Goal: Transaction & Acquisition: Book appointment/travel/reservation

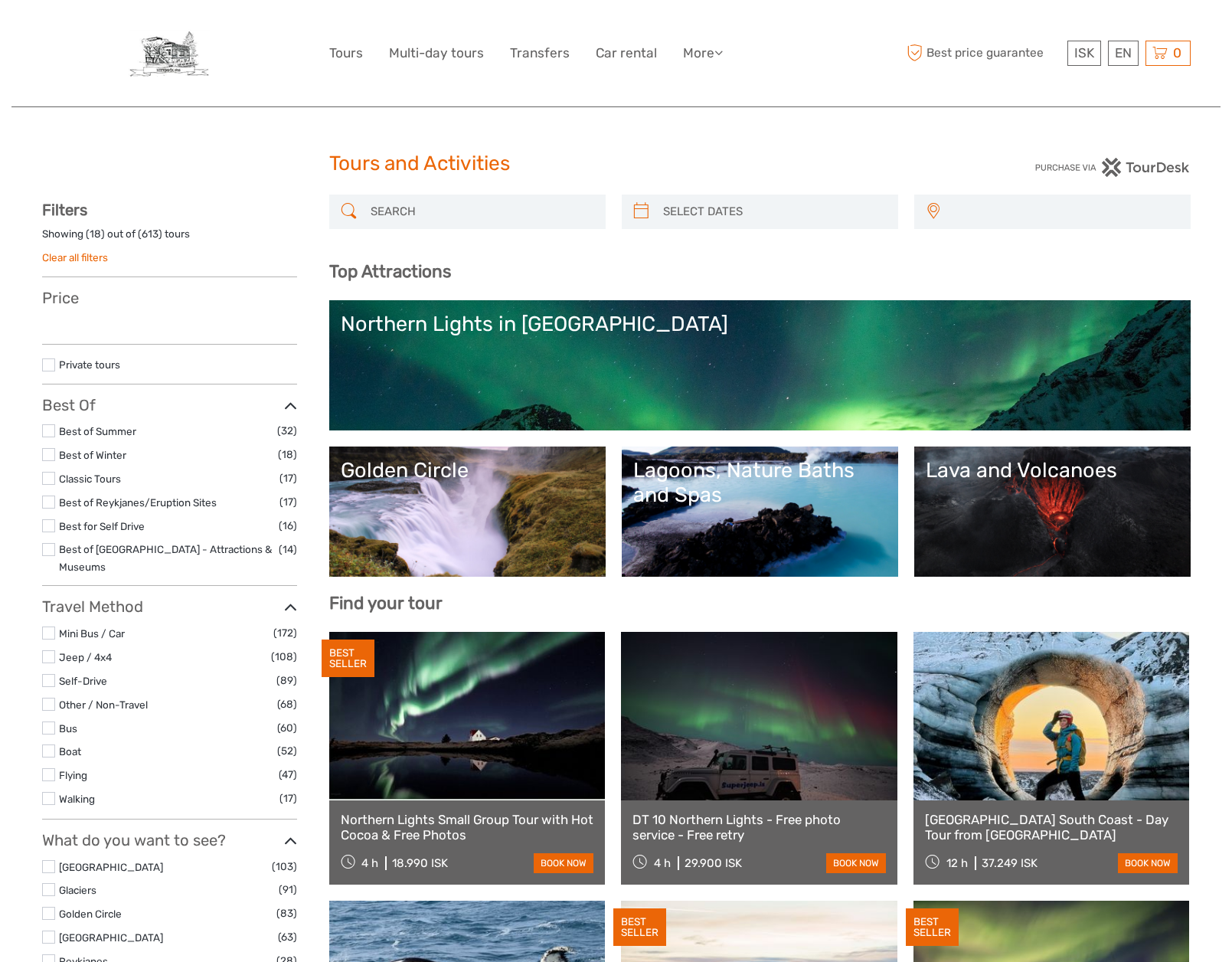
select select
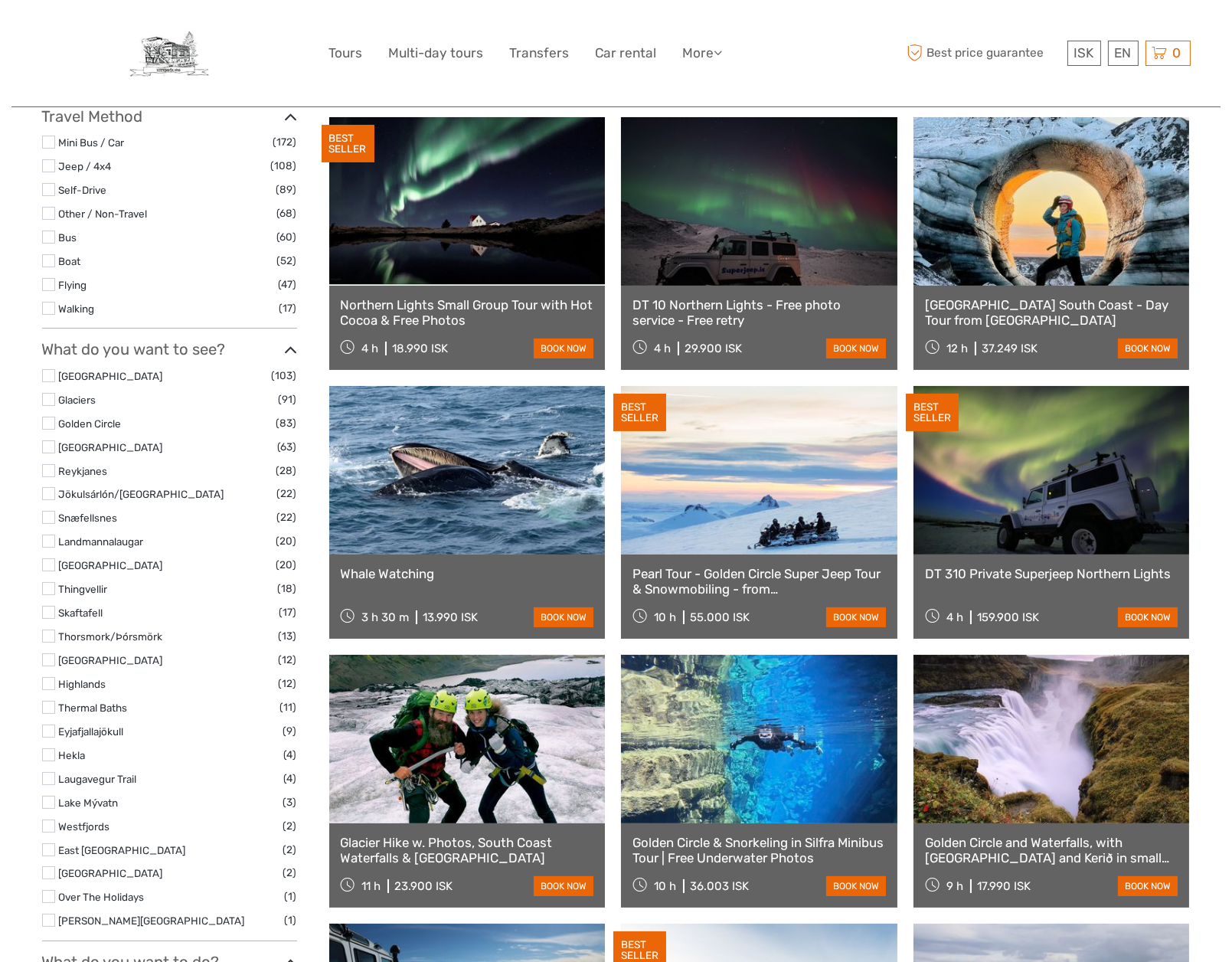
scroll to position [516, 0]
click at [55, 366] on li "South Coast (103)" at bounding box center [170, 375] width 255 height 17
click at [53, 369] on label at bounding box center [48, 375] width 13 height 13
click at [0, 0] on input "checkbox" at bounding box center [0, 0] width 0 height 0
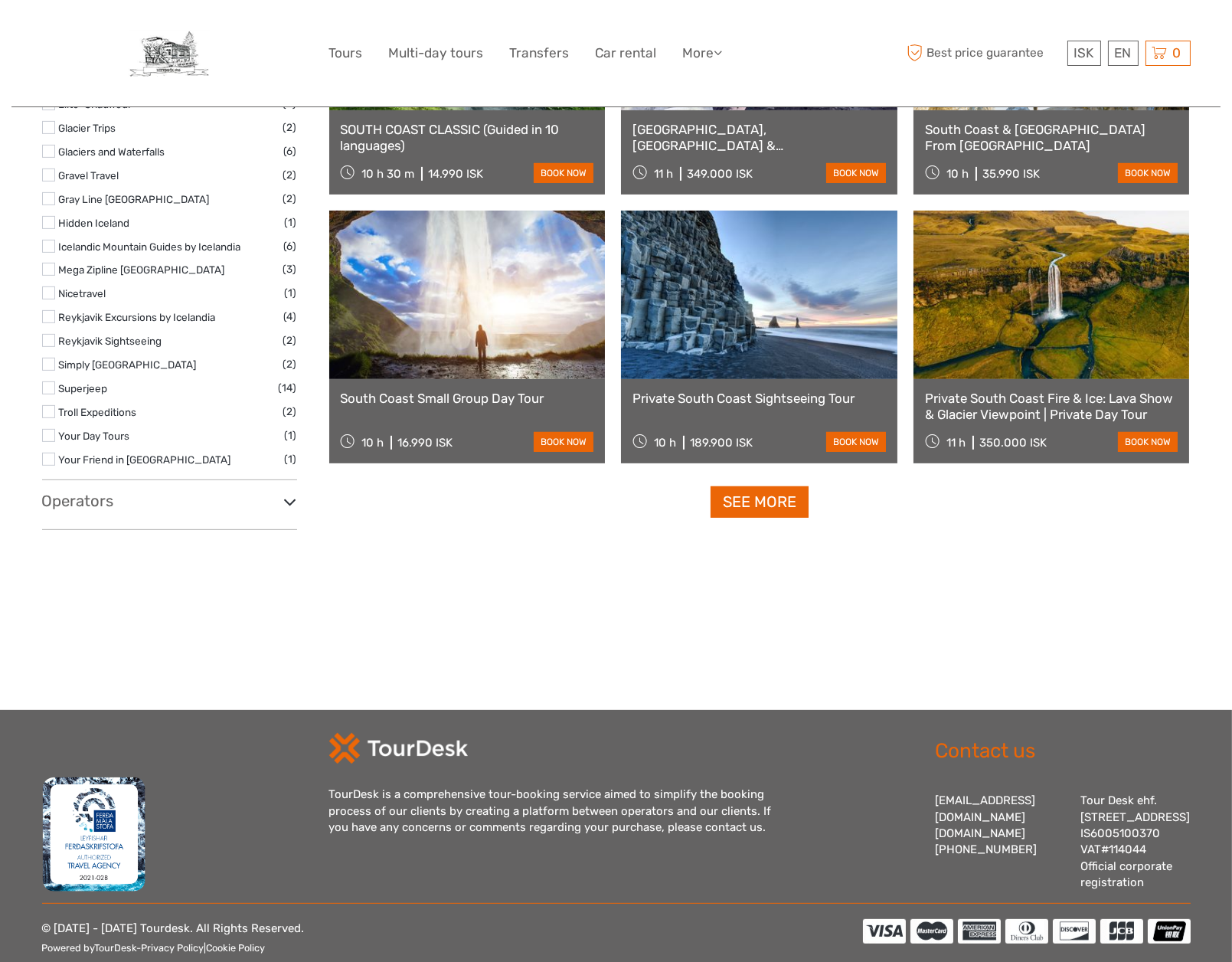
scroll to position [1440, 0]
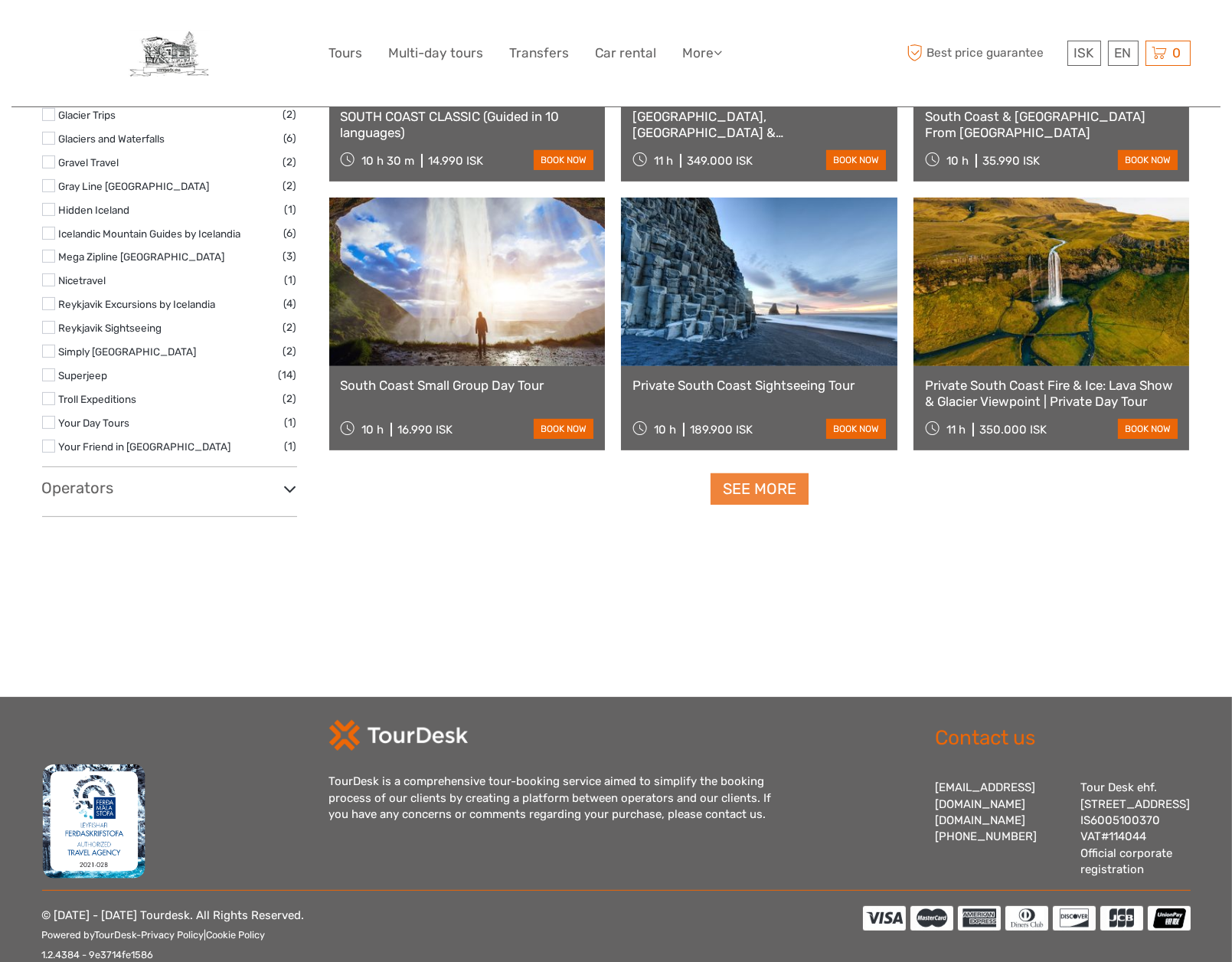
click at [754, 489] on link "See more" at bounding box center [760, 489] width 98 height 31
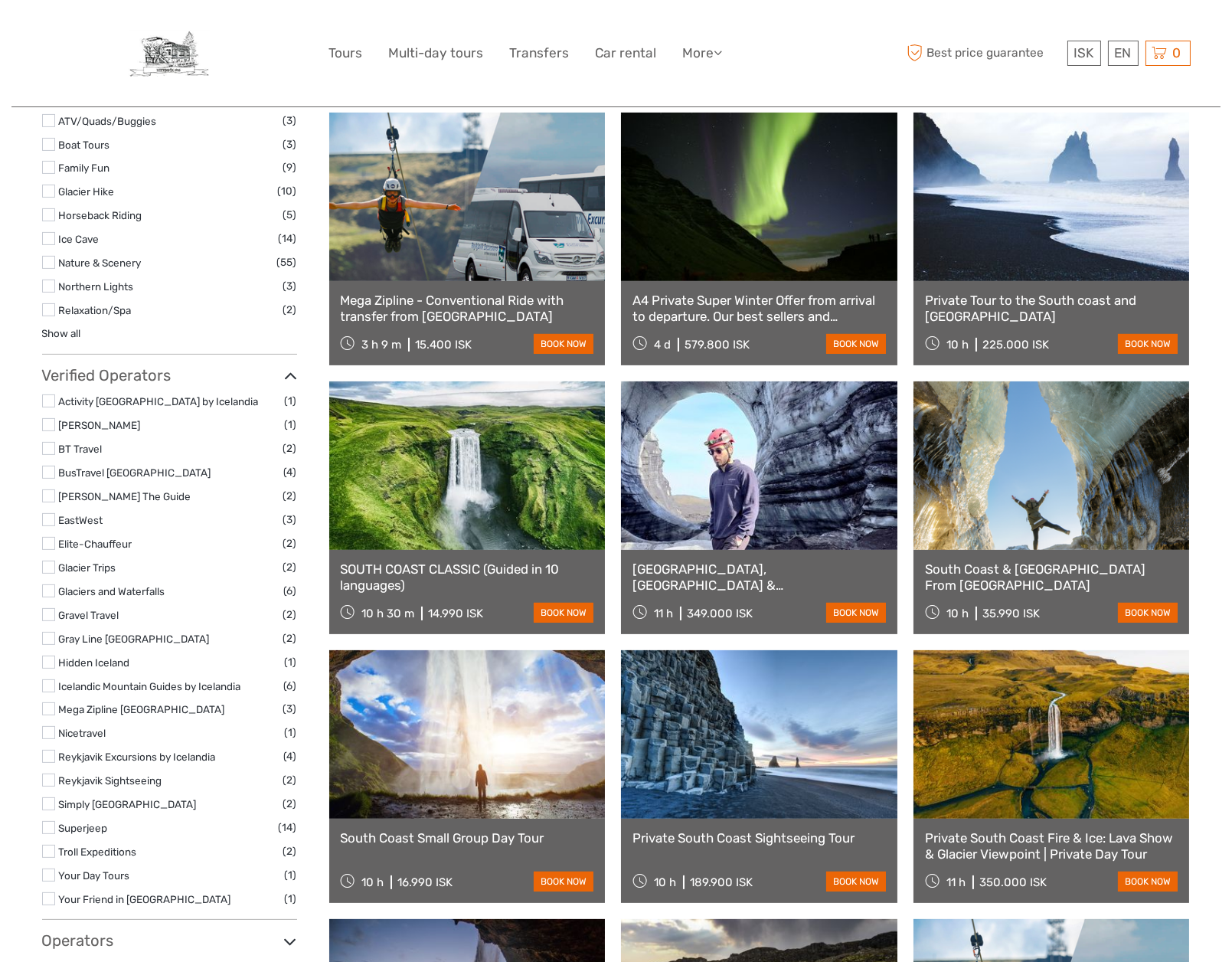
scroll to position [1042, 0]
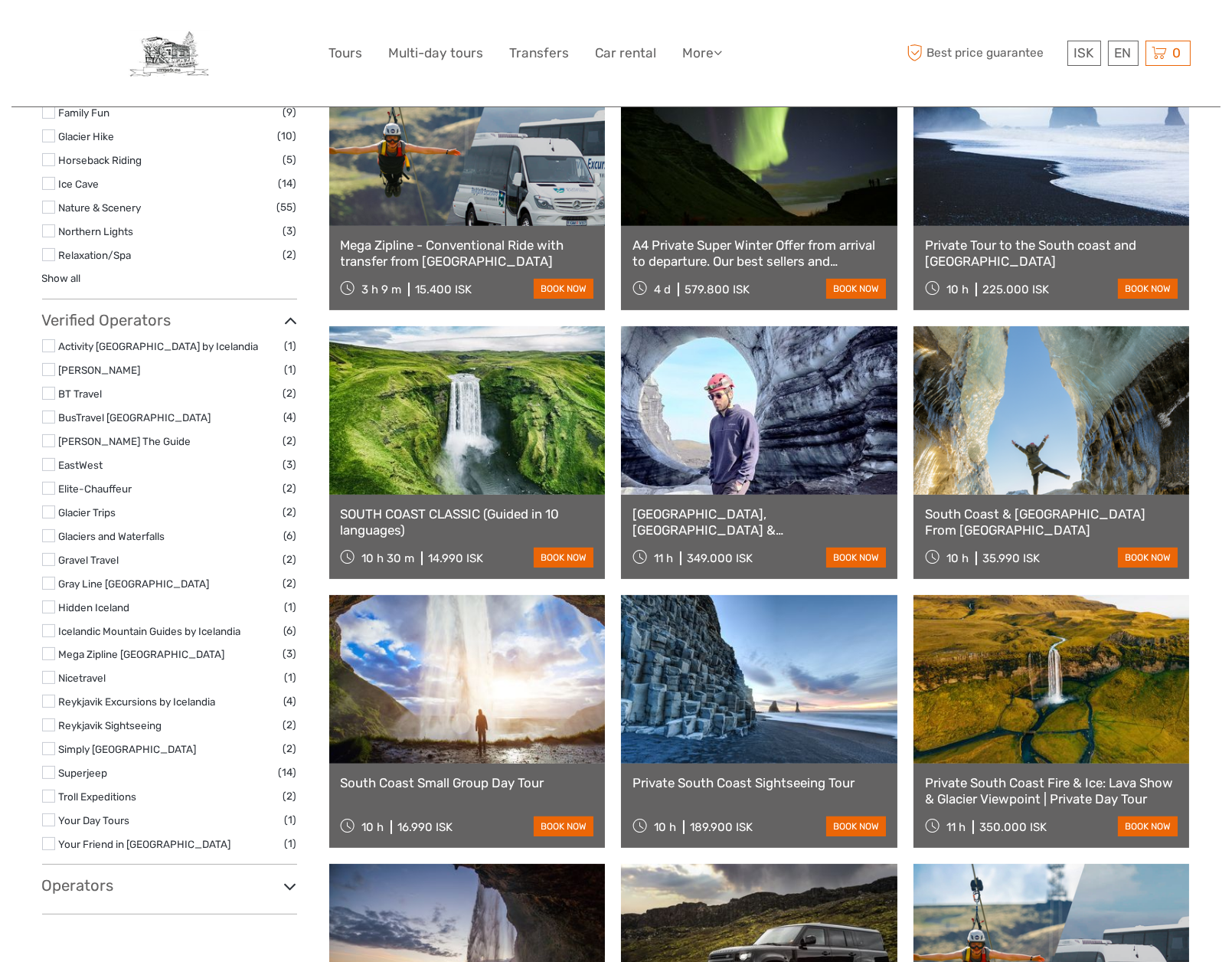
click at [486, 417] on link at bounding box center [468, 410] width 277 height 169
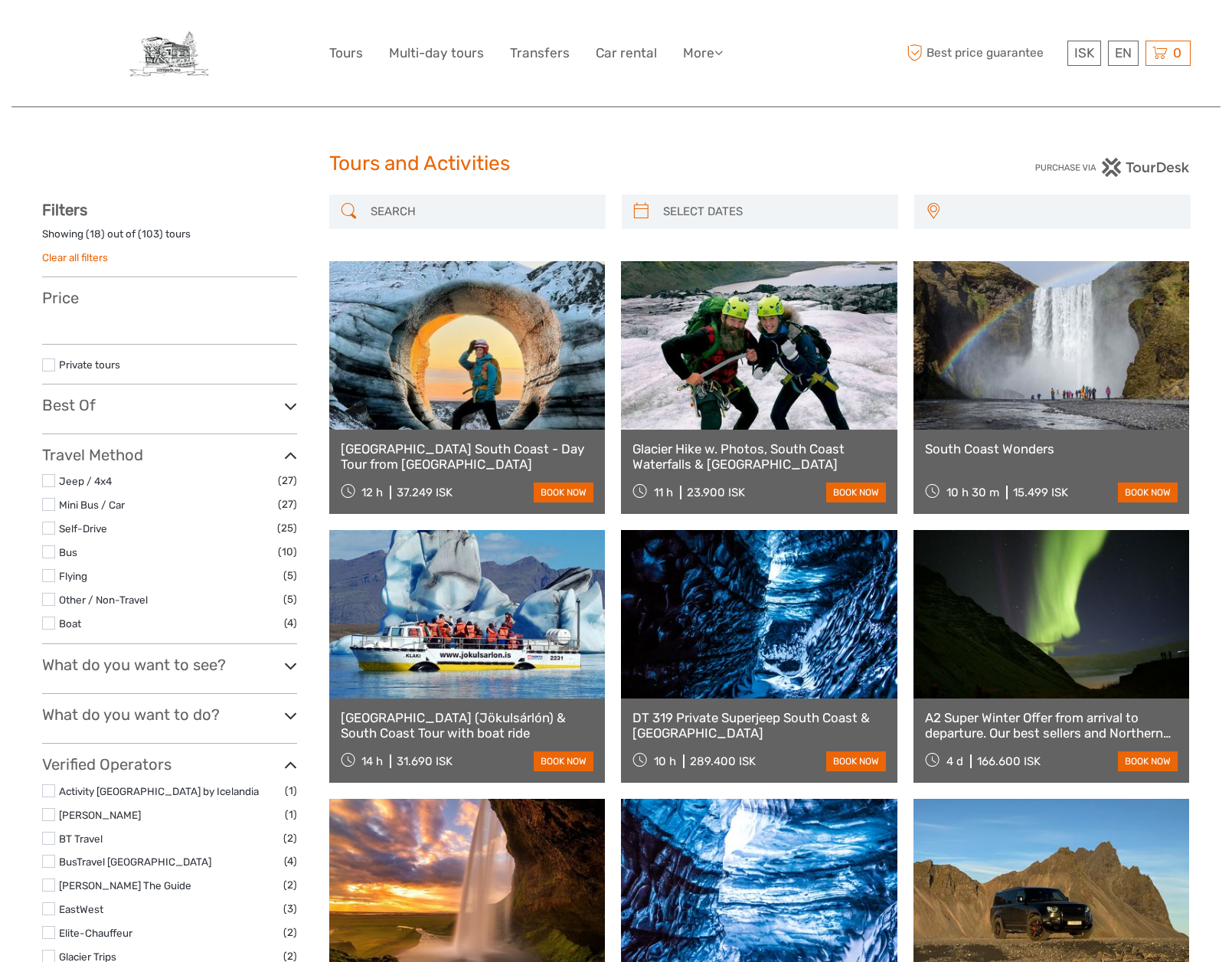
select select
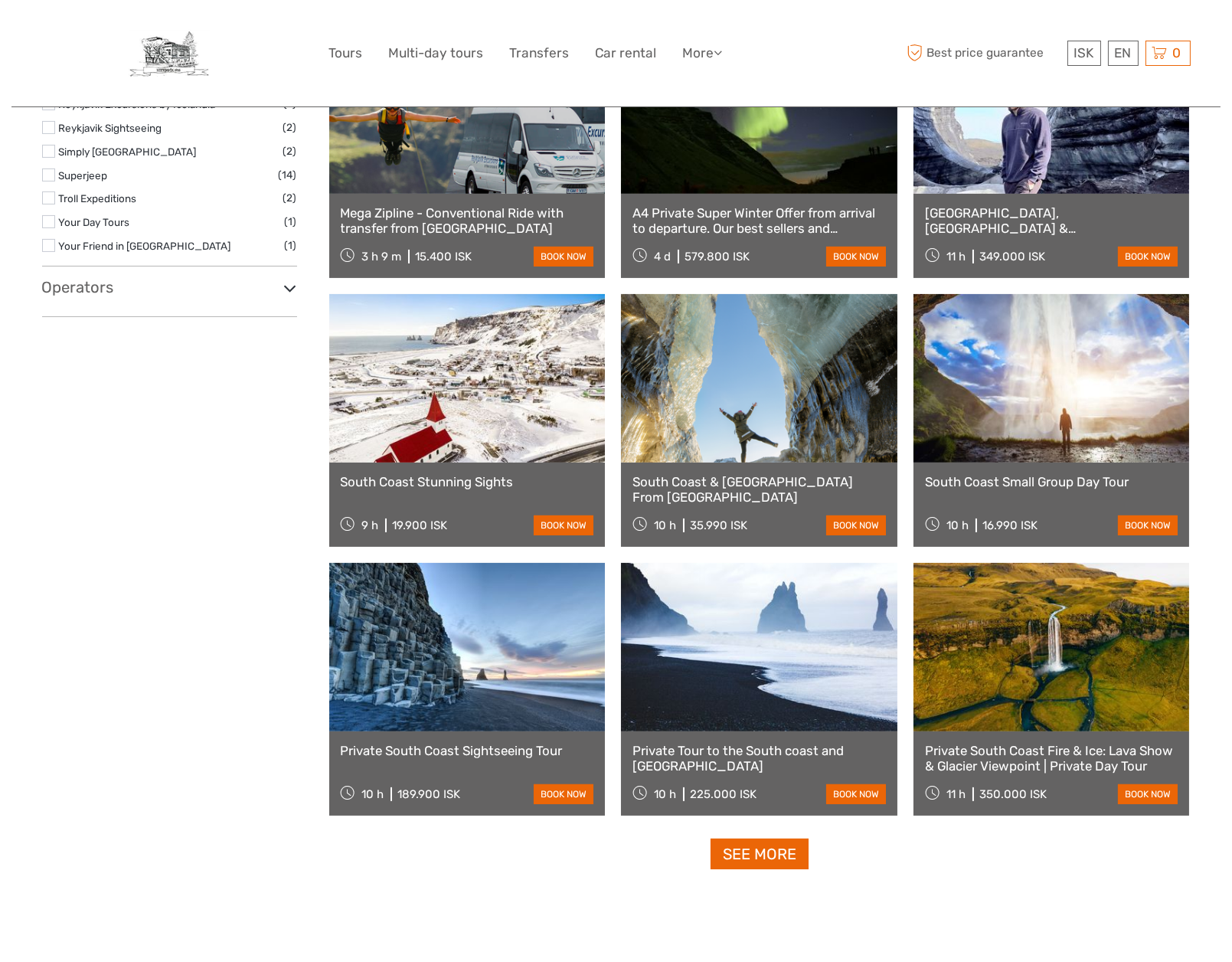
select select
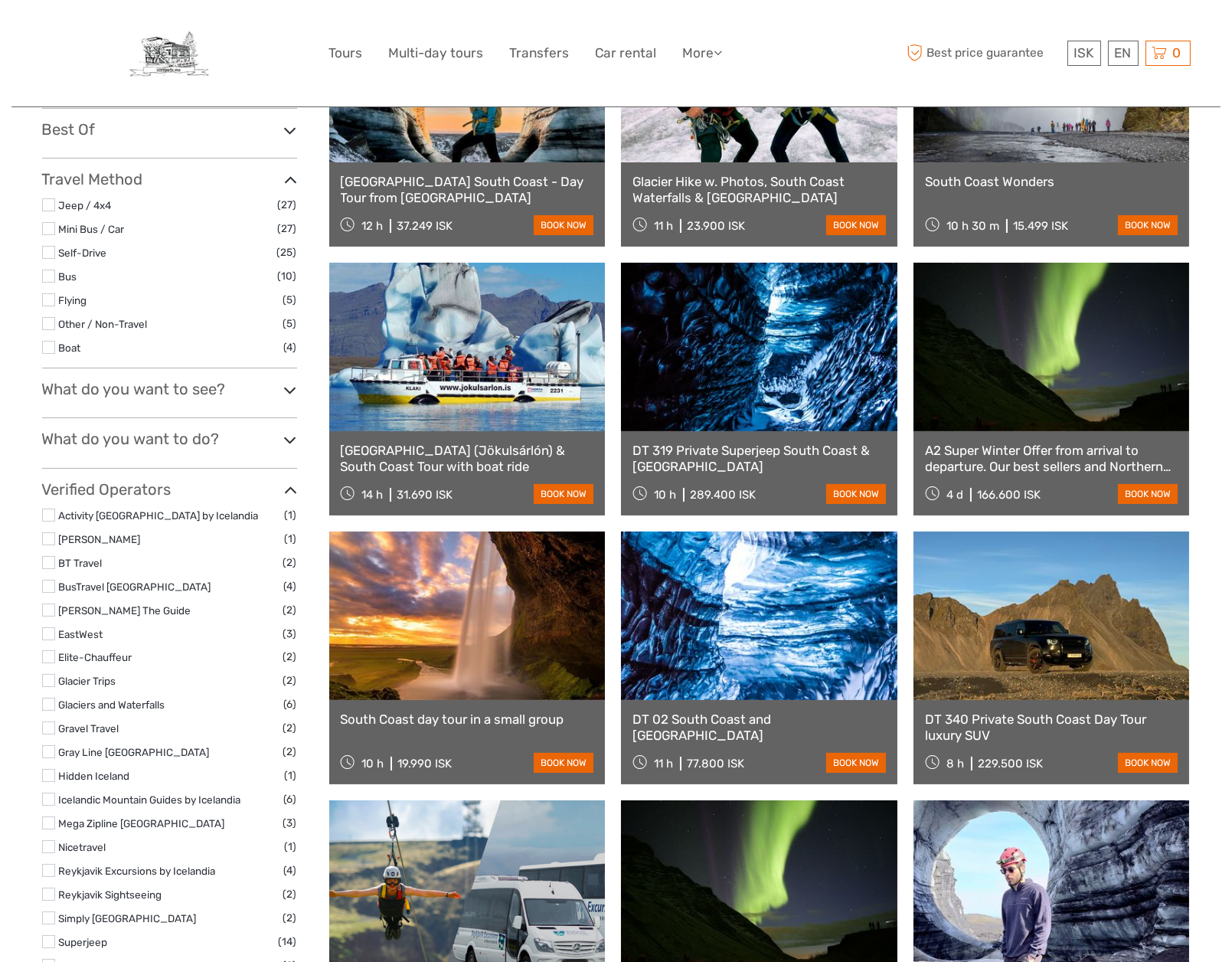
scroll to position [0, 0]
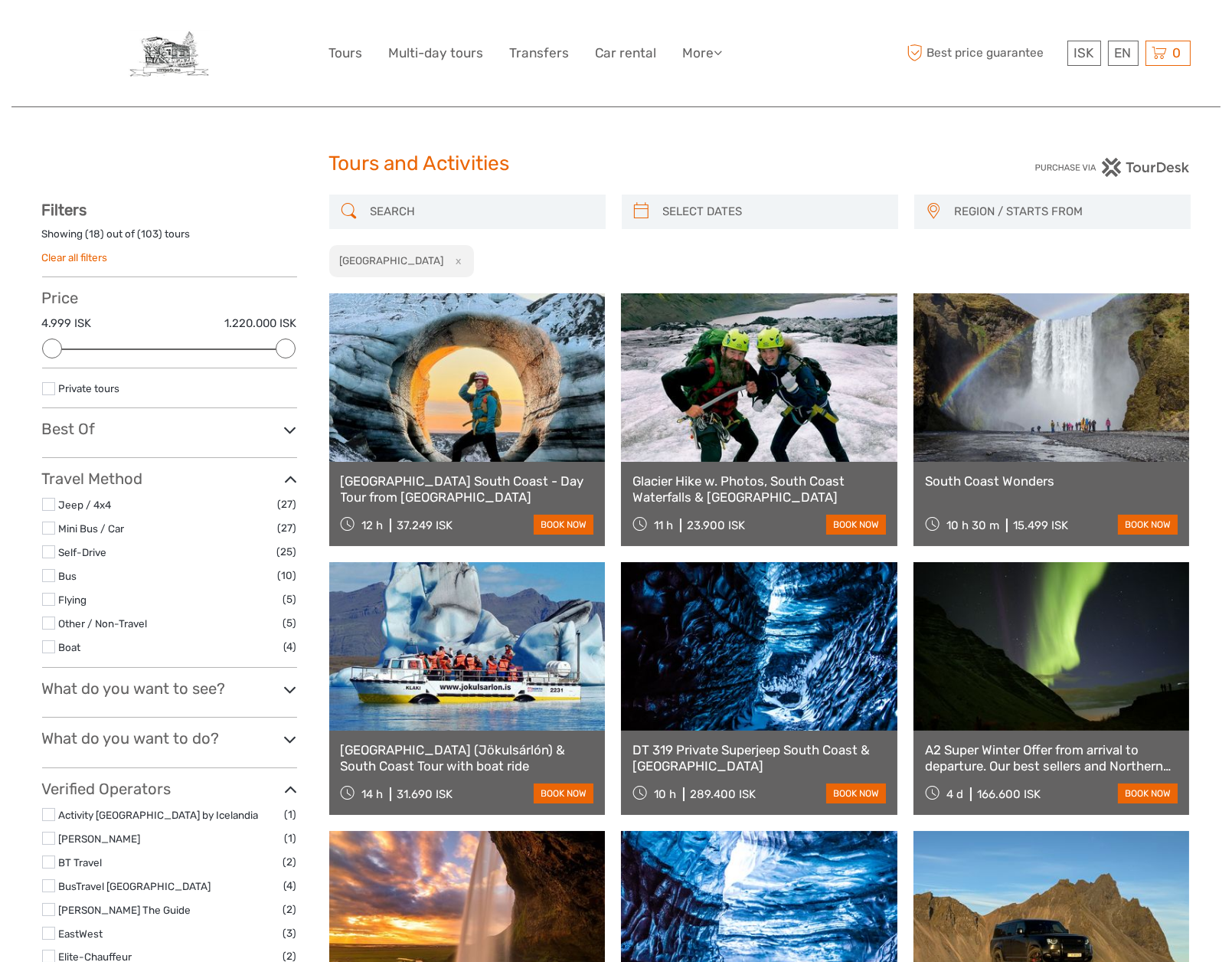
click at [463, 213] on input "search" at bounding box center [481, 211] width 234 height 27
paste input "Fjaðrárgljúfur Canyon"
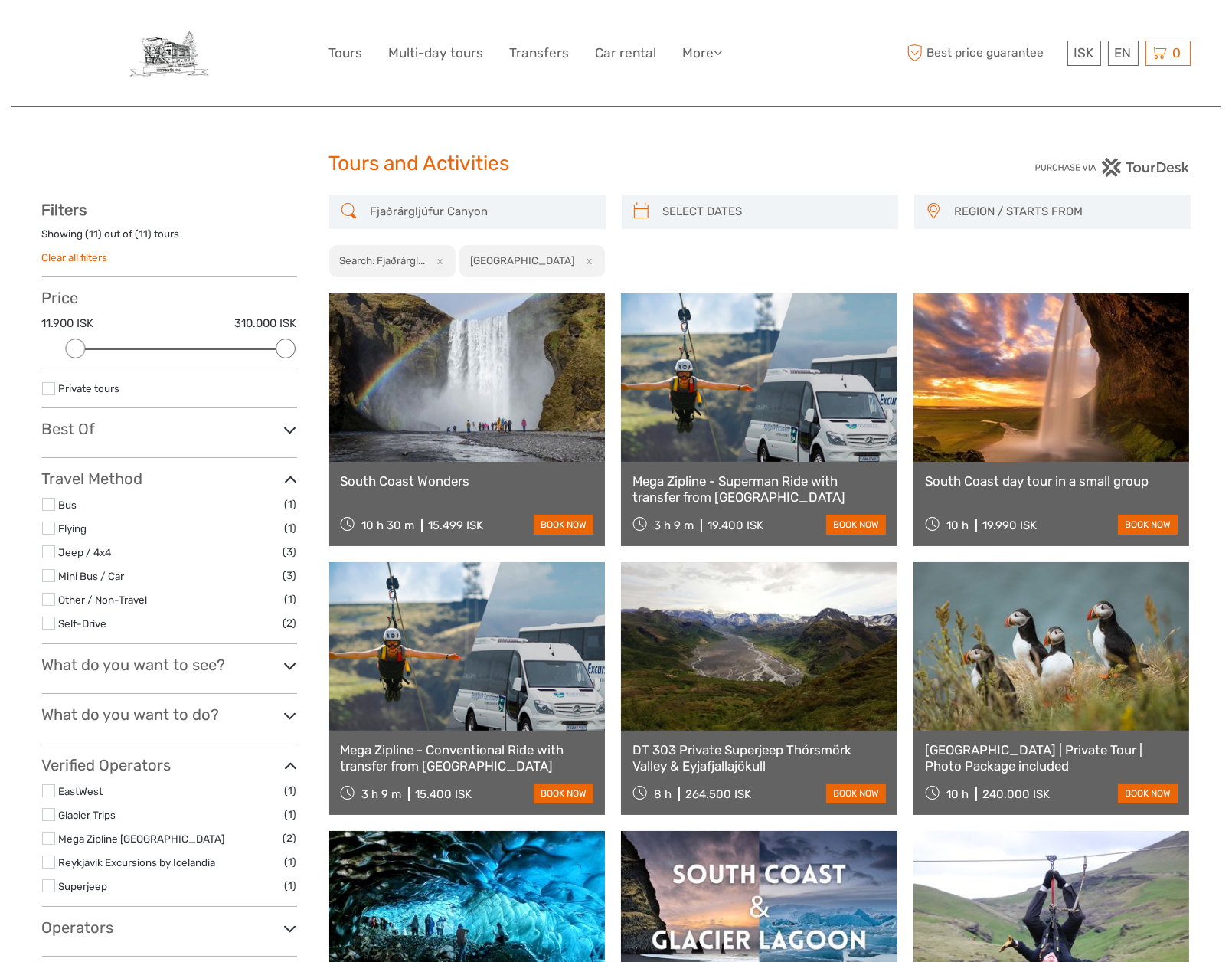
type input "Fjaðrárgljúfur Canyon"
click at [1086, 367] on link at bounding box center [1052, 377] width 277 height 169
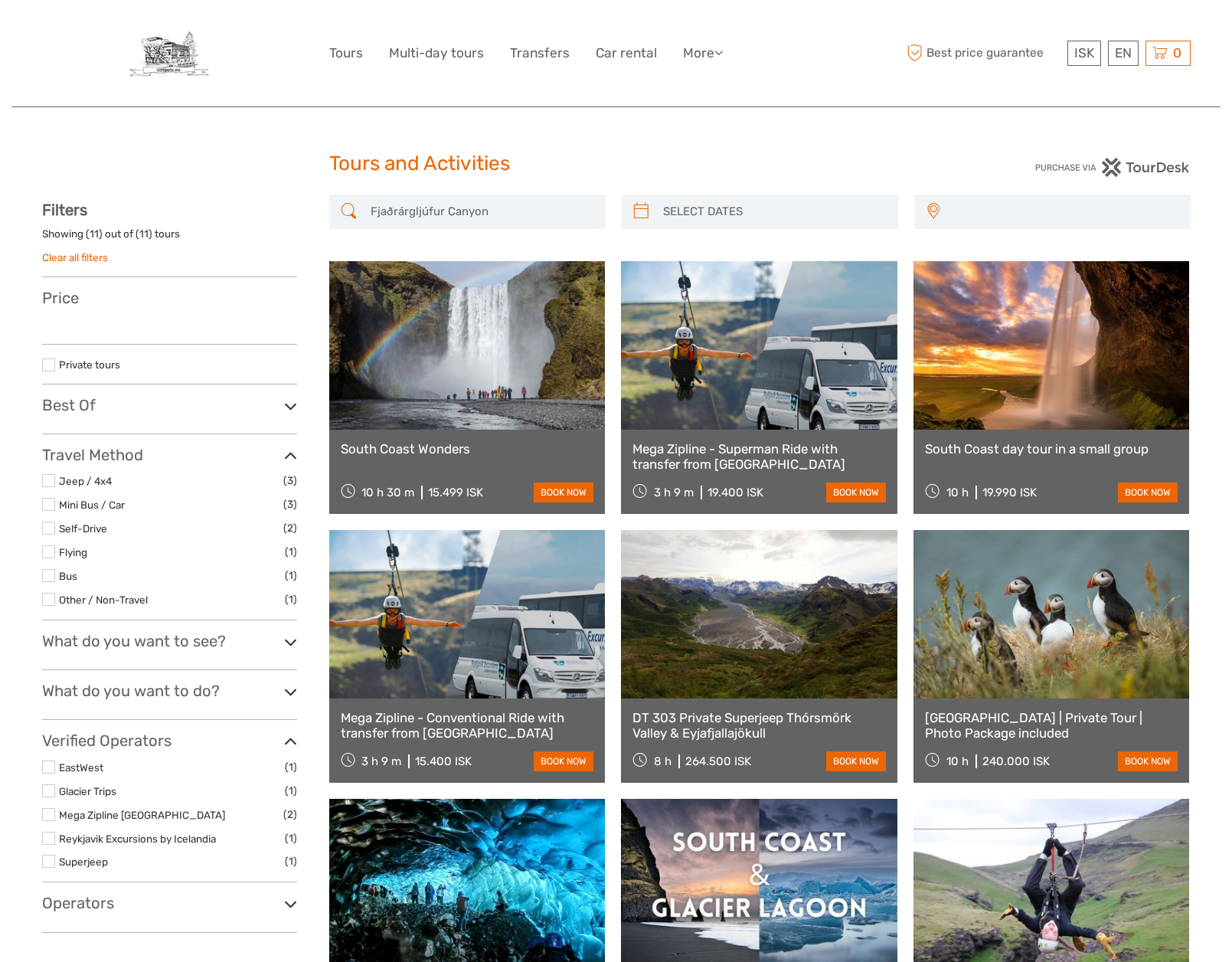
select select
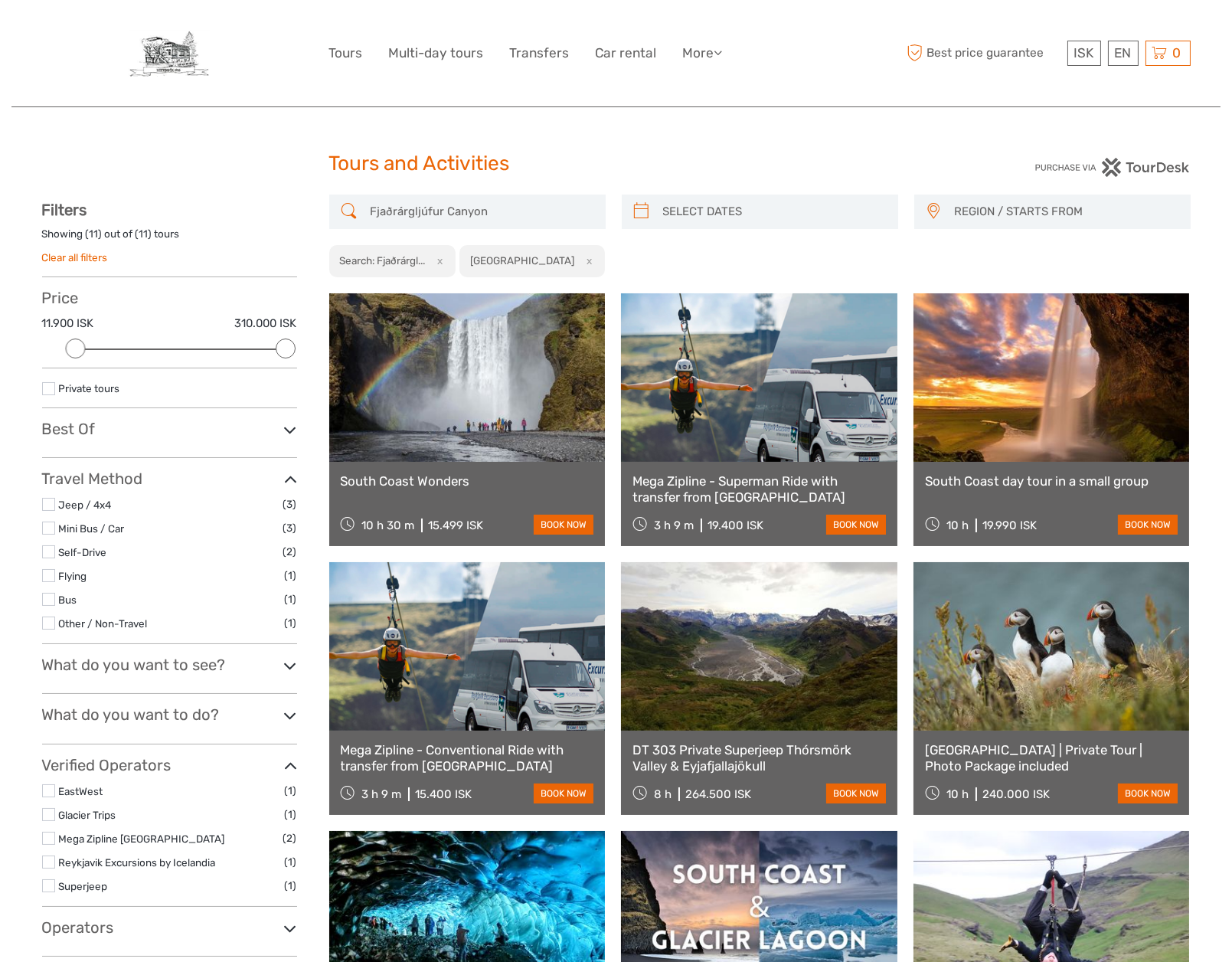
click at [577, 259] on button "x" at bounding box center [587, 260] width 21 height 16
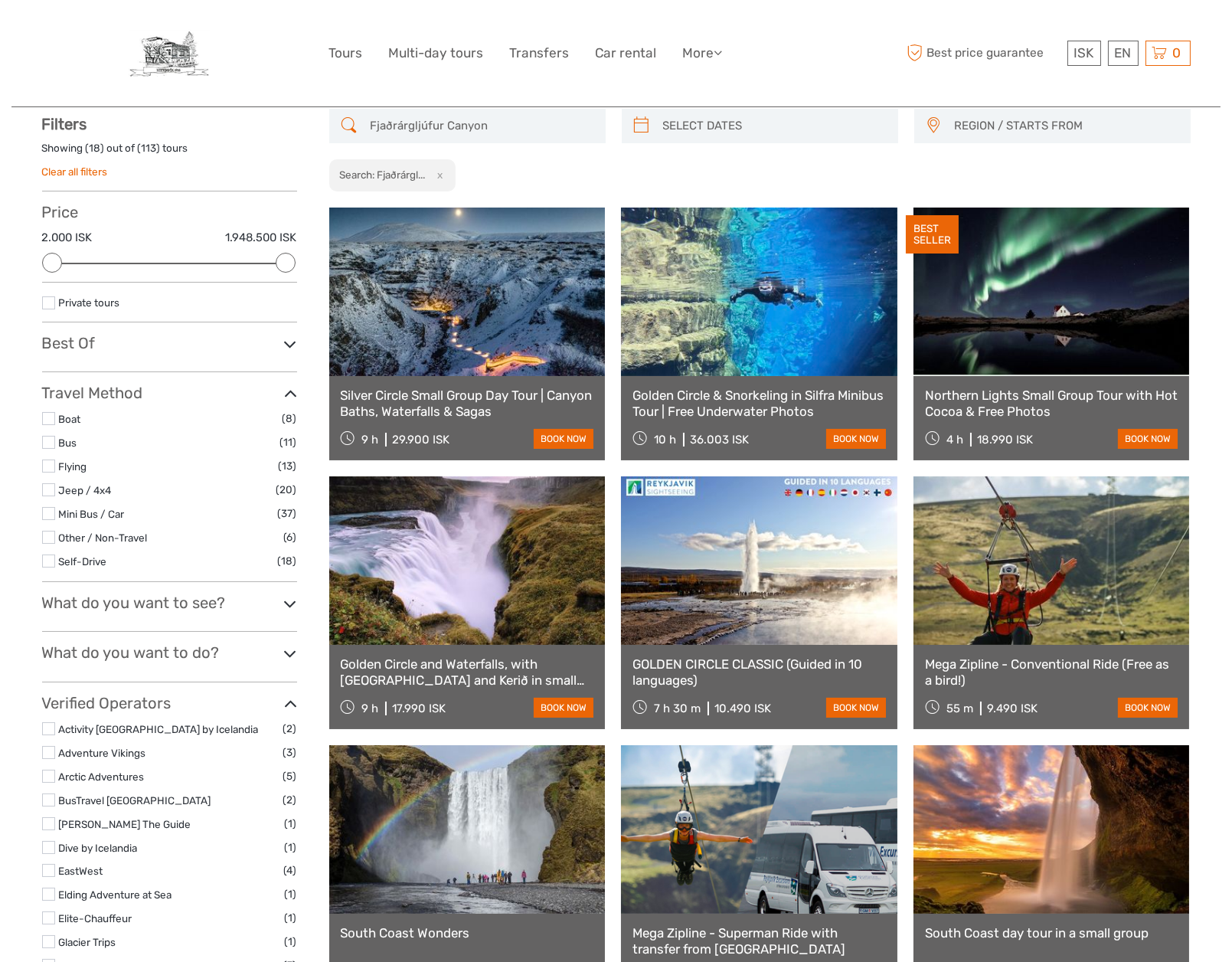
scroll to position [87, 0]
click at [524, 120] on input "Fjaðrárgljúfur Canyon" at bounding box center [481, 125] width 234 height 27
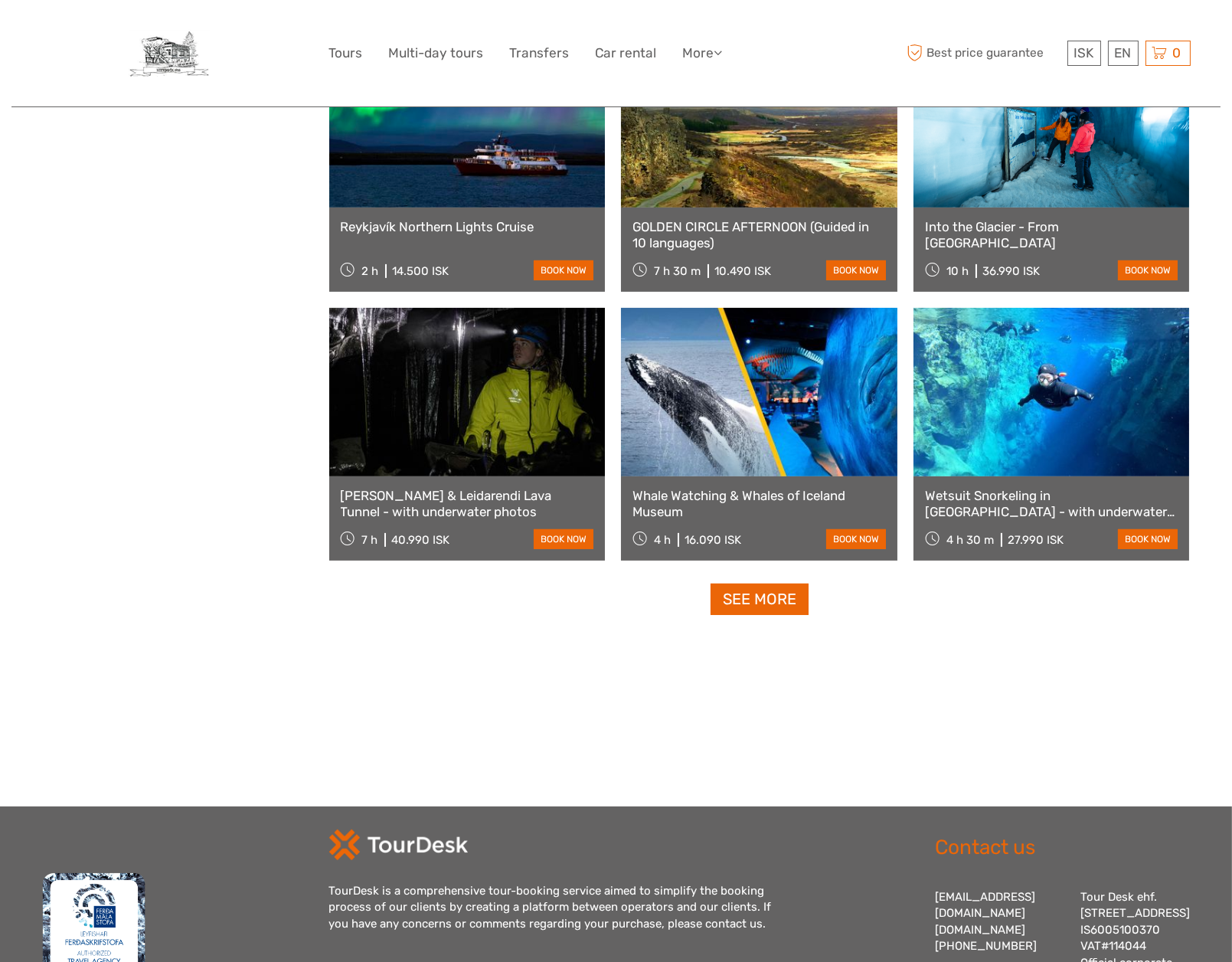
scroll to position [1423, 0]
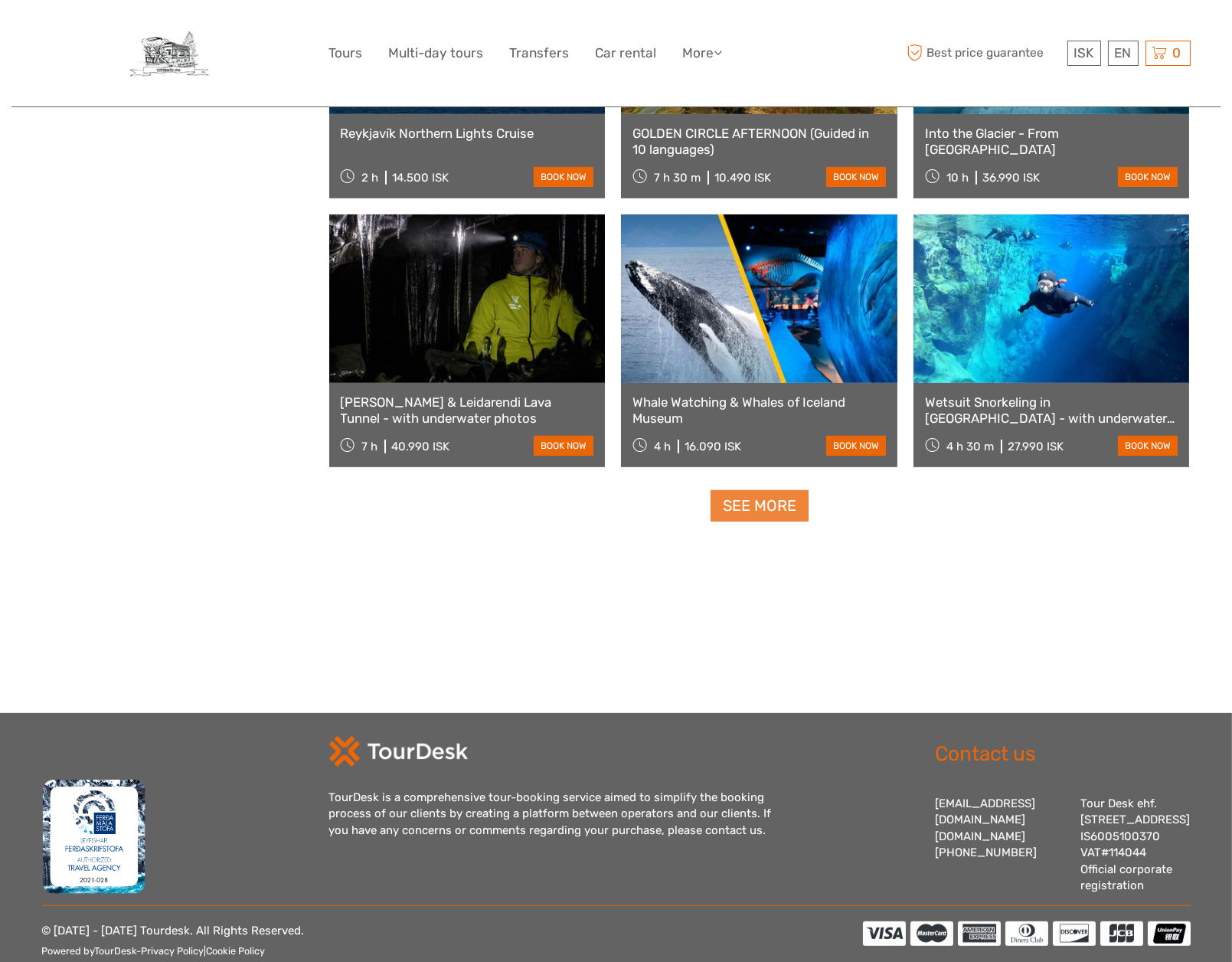
click at [764, 498] on link "See more" at bounding box center [760, 506] width 98 height 31
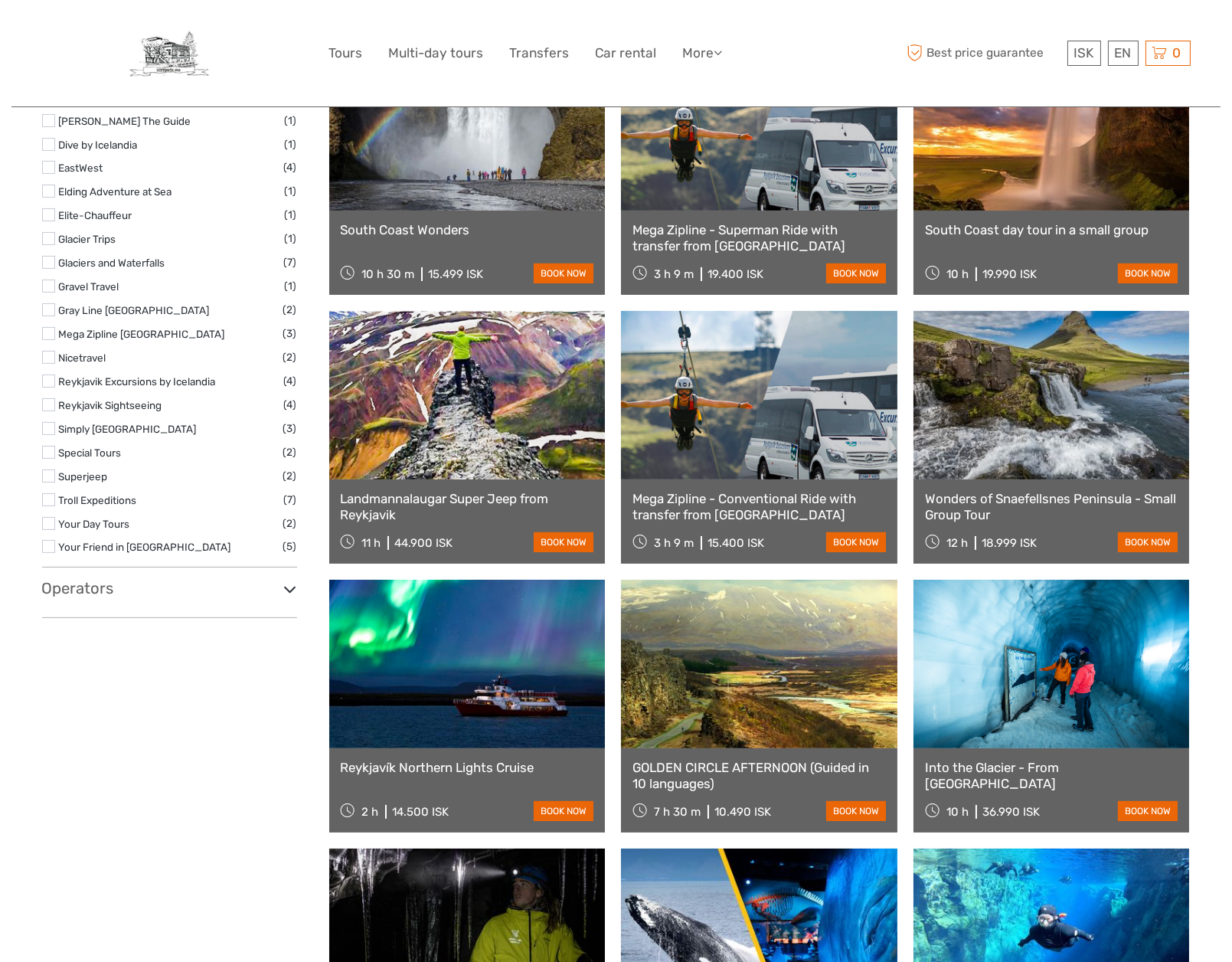
scroll to position [786, 0]
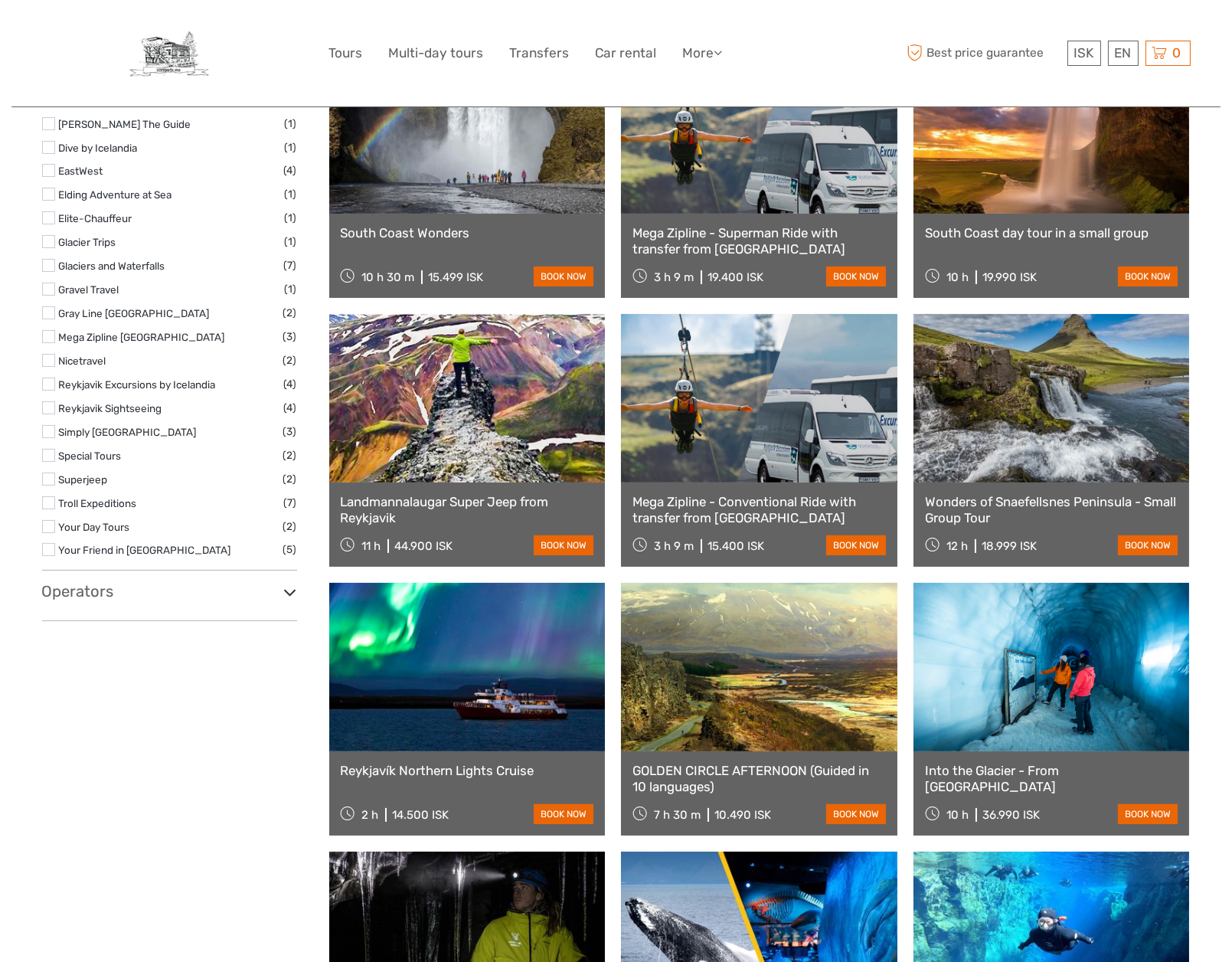
click at [1113, 384] on link at bounding box center [1052, 398] width 277 height 169
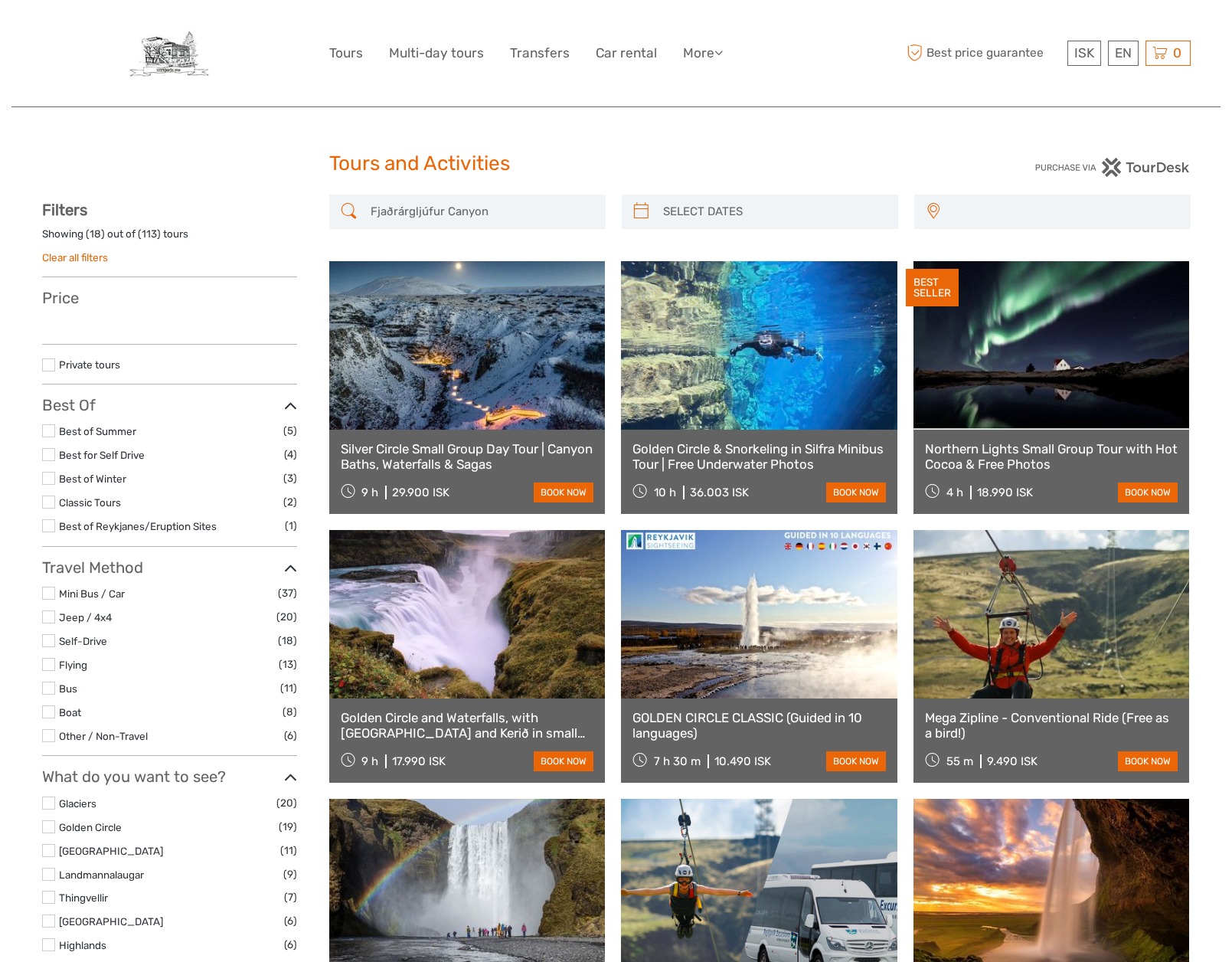
select select
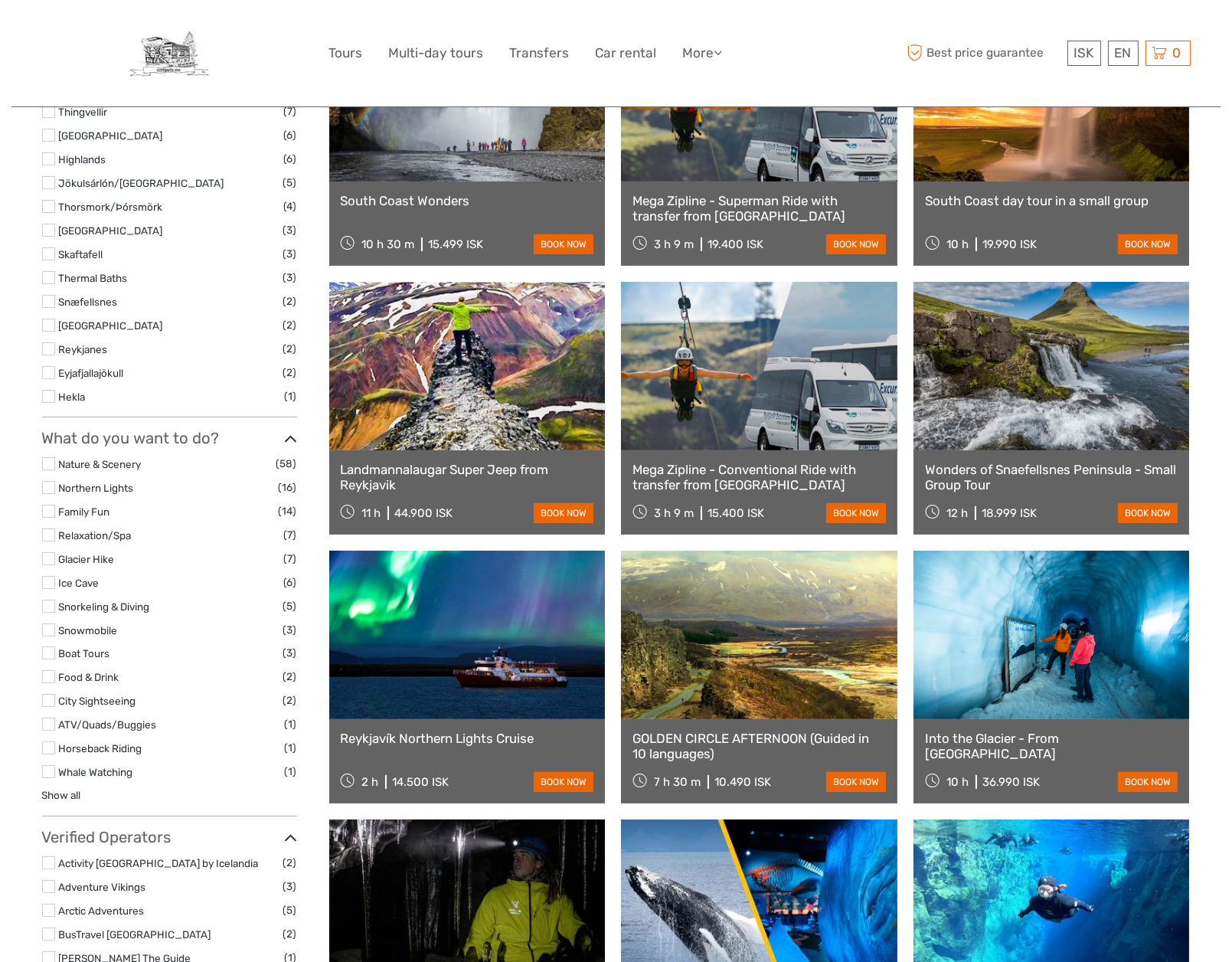
select select
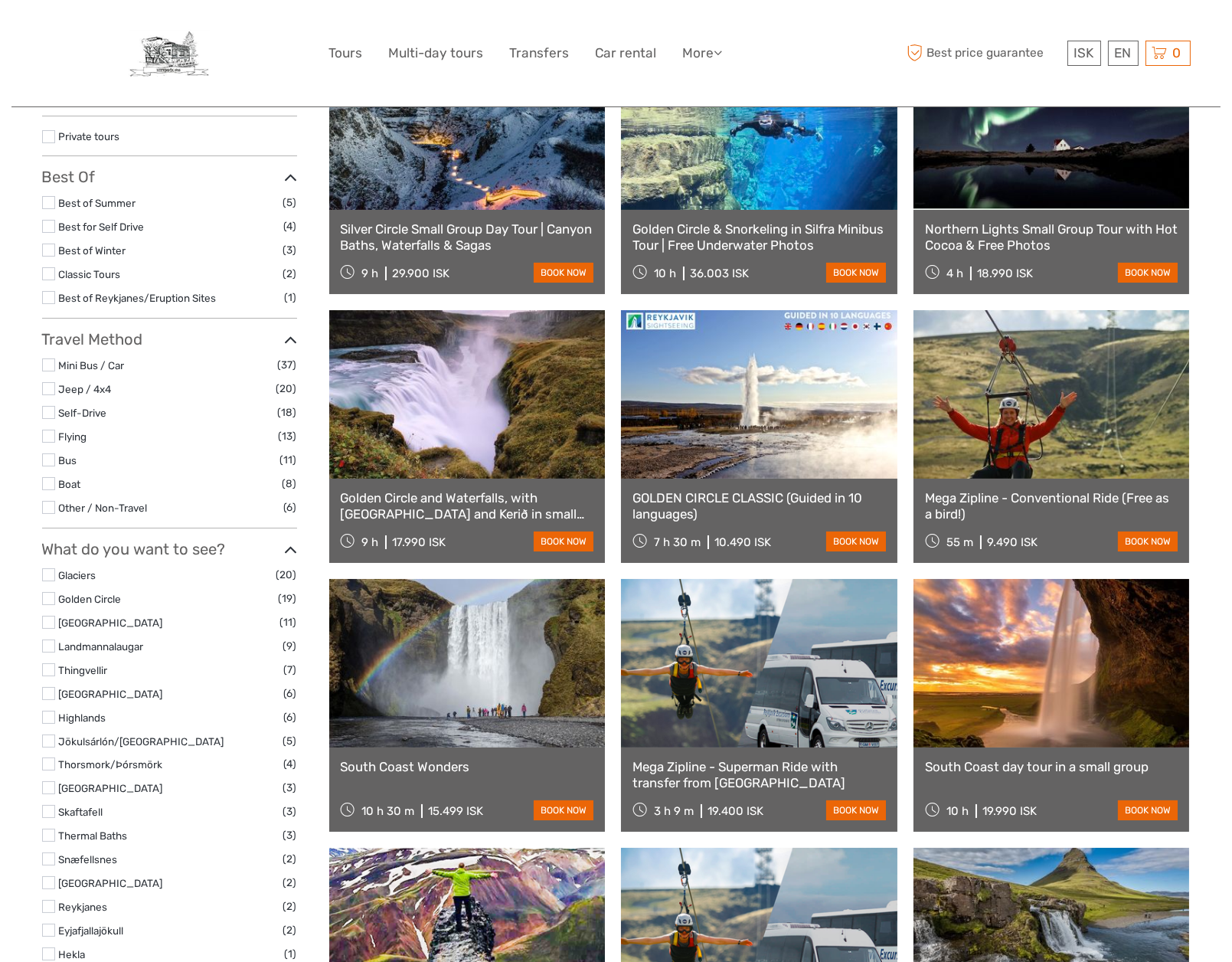
scroll to position [298, 0]
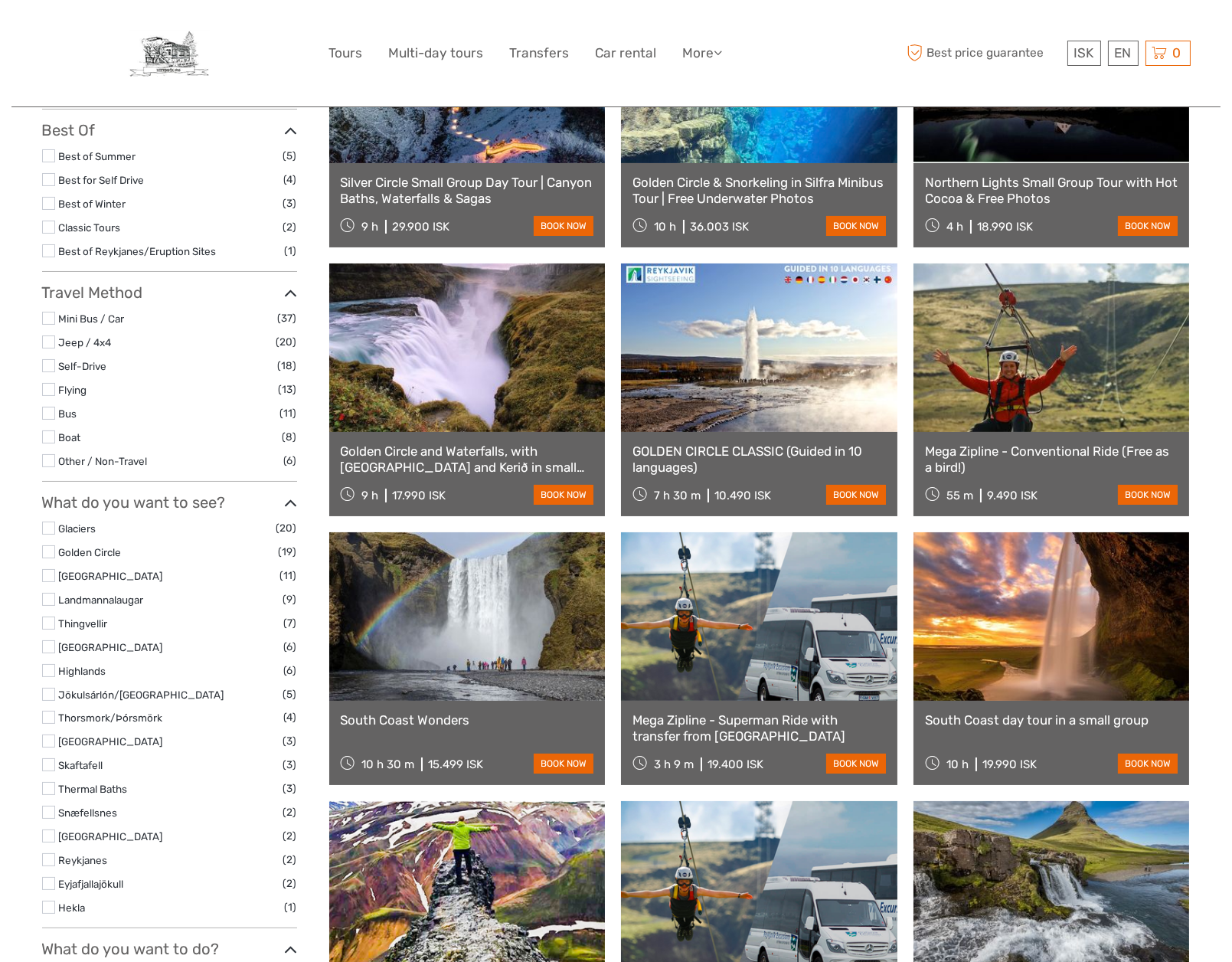
click at [430, 623] on link at bounding box center [468, 616] width 277 height 169
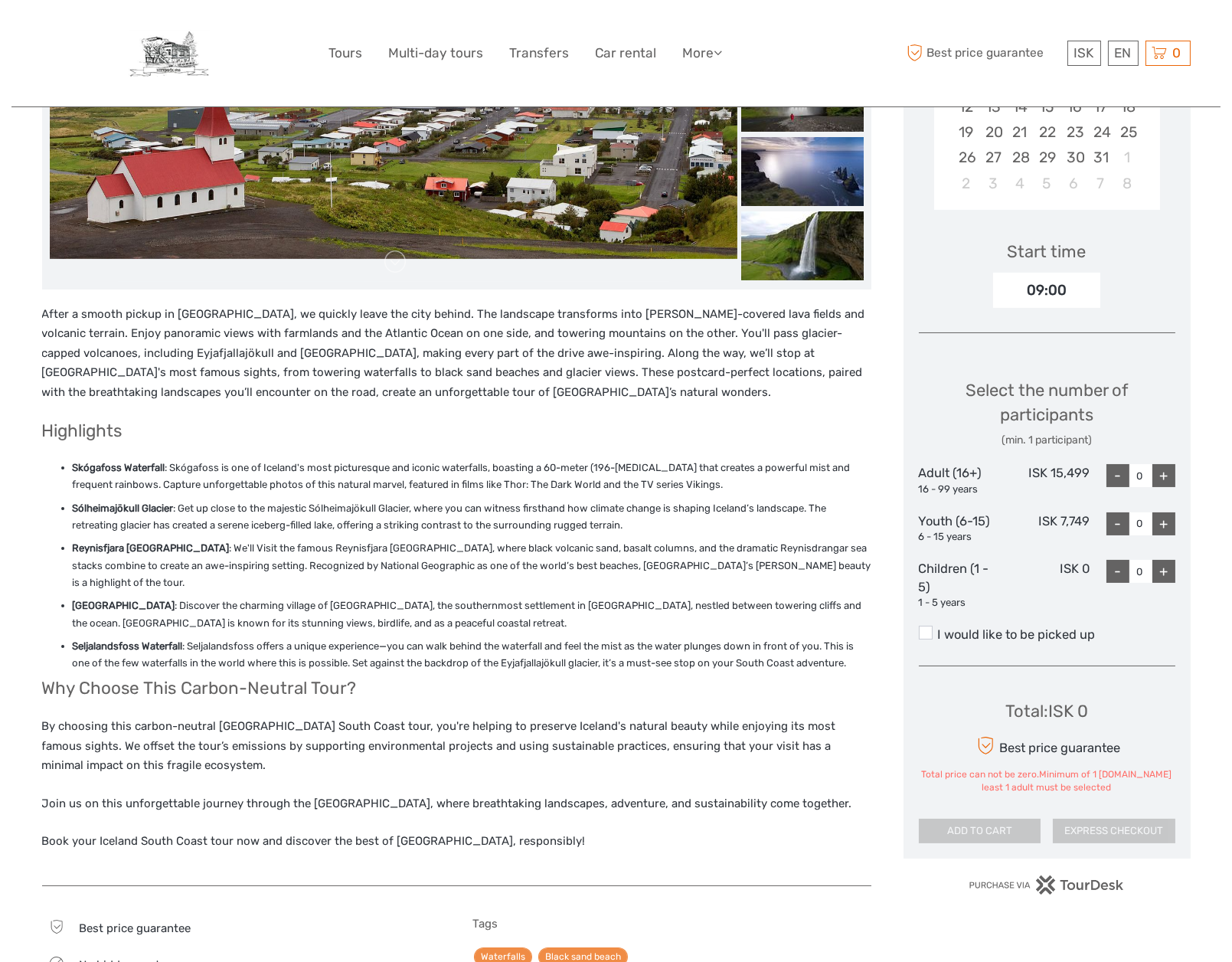
scroll to position [394, 0]
